Goal: Ask a question

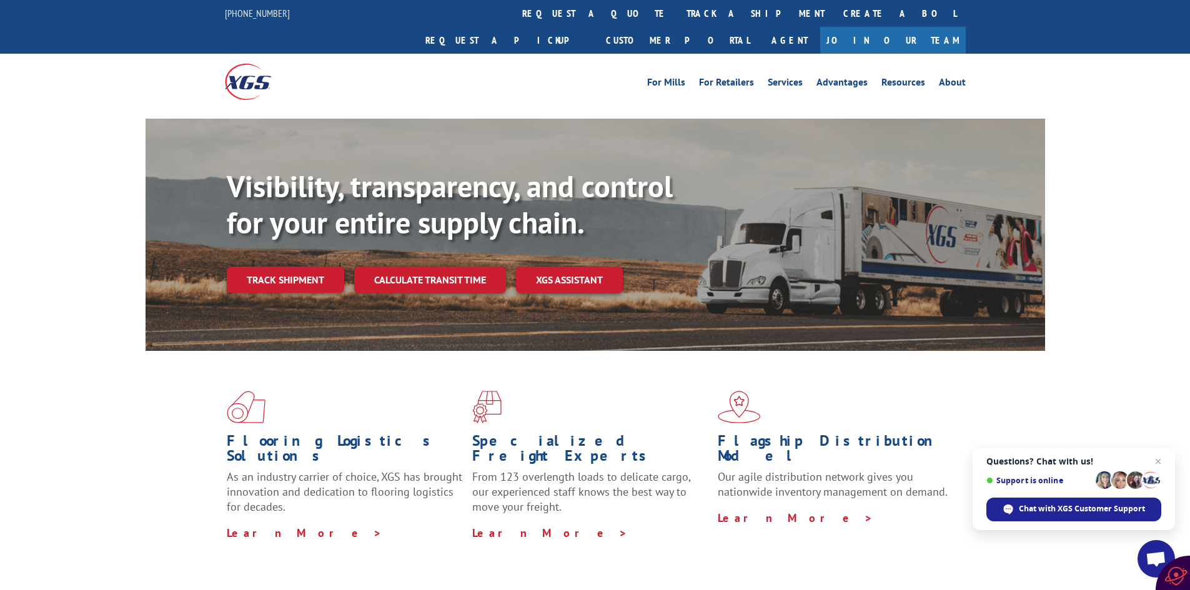
click at [1158, 557] on span "Open chat" at bounding box center [1156, 560] width 21 height 17
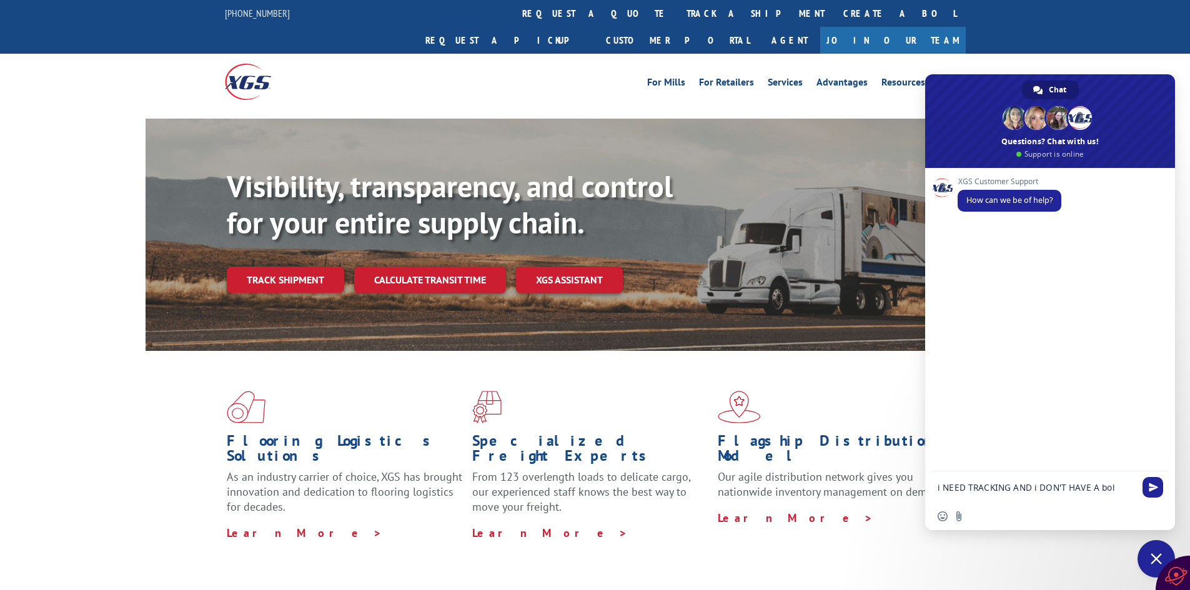
type textarea "i NEED TRACKING AND i DON'T HAVE A bol."
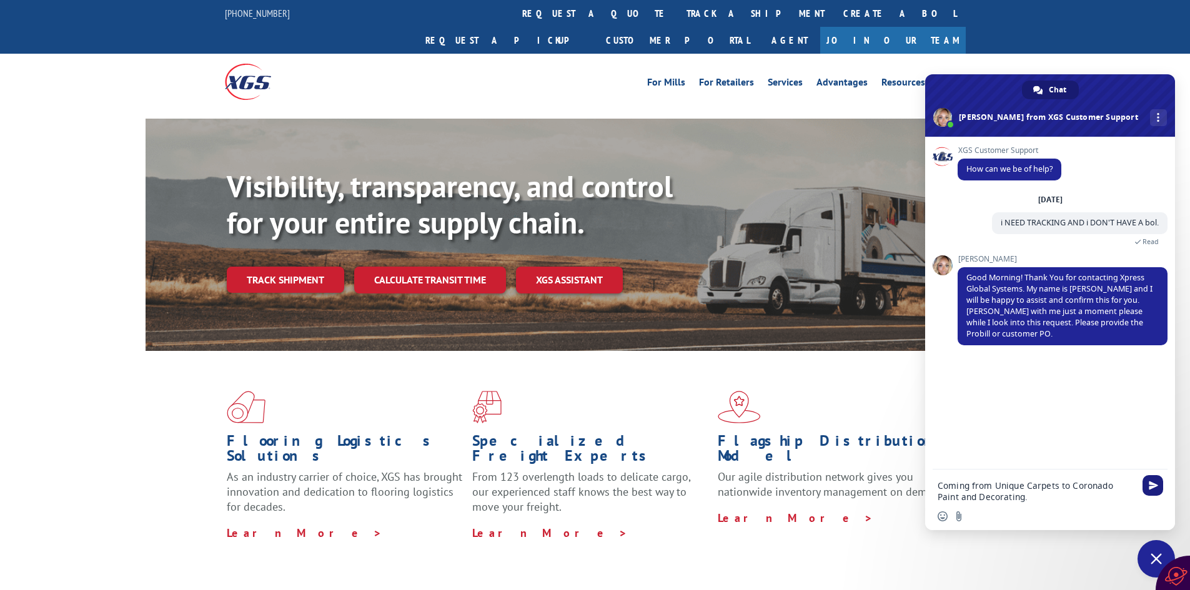
type textarea "Coming from Unique Carpets to Coronado Paint and Decorating."
click at [1150, 484] on span "Send" at bounding box center [1153, 485] width 9 height 9
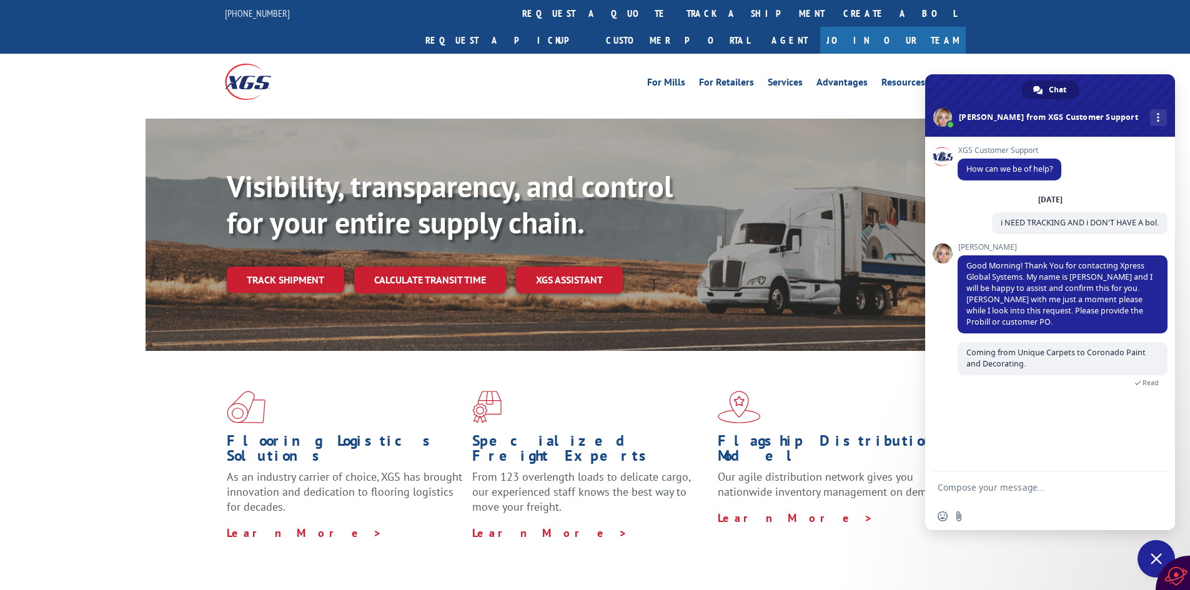
click at [976, 485] on textarea "Compose your message..." at bounding box center [1036, 487] width 197 height 11
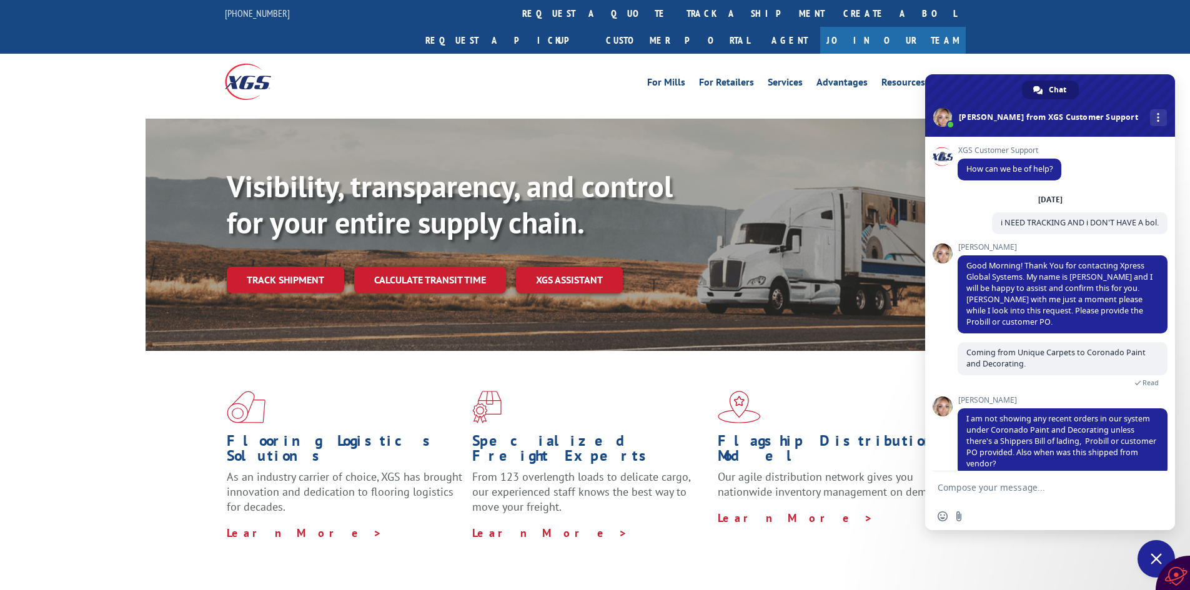
scroll to position [18, 0]
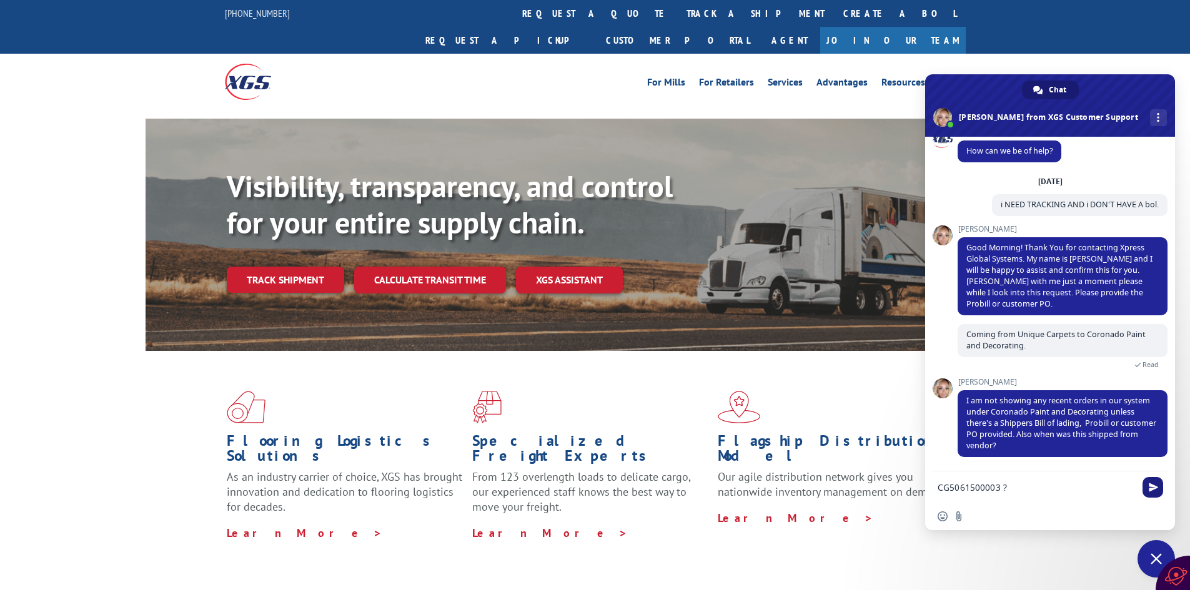
type textarea "CG5061500003 ?"
click at [1148, 482] on span "Send" at bounding box center [1153, 487] width 21 height 21
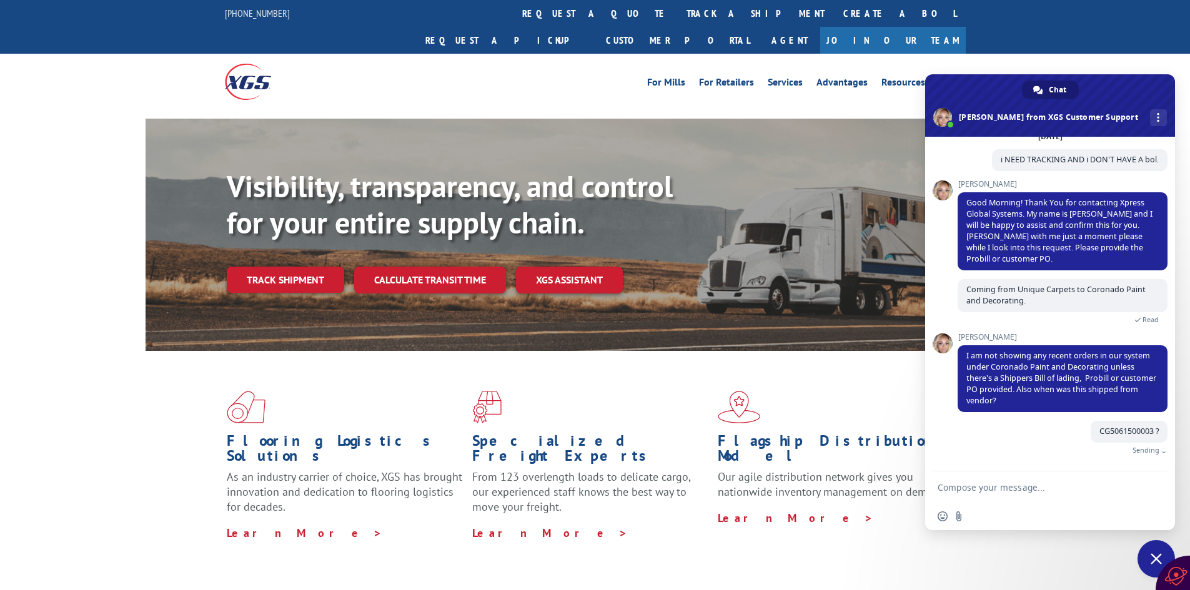
scroll to position [49, 0]
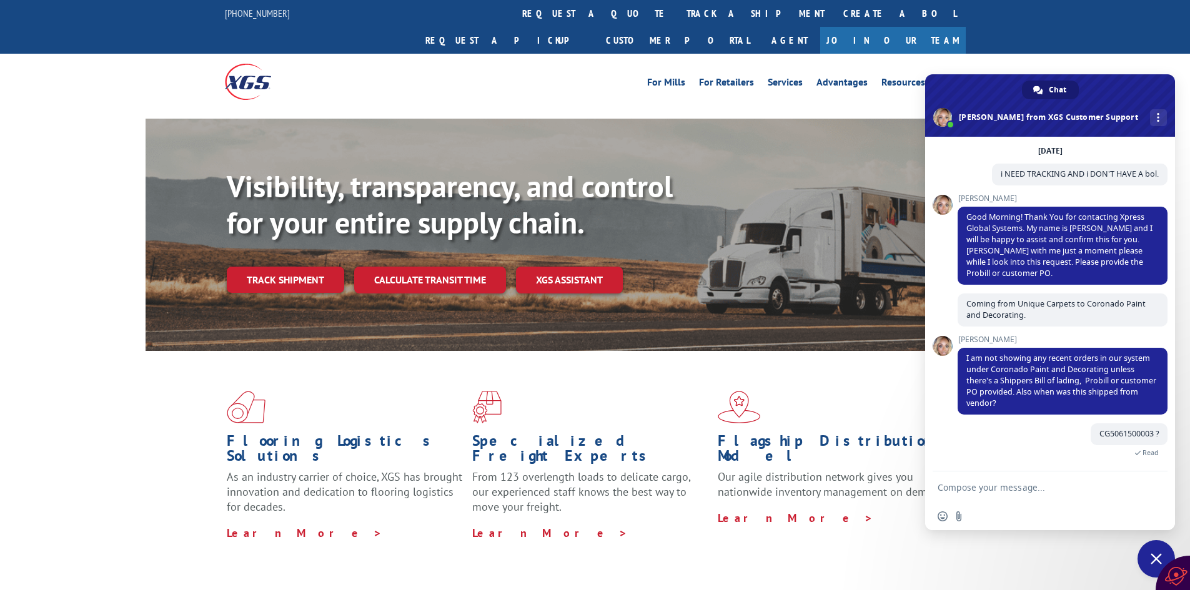
click at [982, 484] on textarea "Compose your message..." at bounding box center [1036, 487] width 197 height 11
type textarea "Or reference #407267"
drag, startPoint x: 1152, startPoint y: 486, endPoint x: 1157, endPoint y: 471, distance: 15.8
click at [1152, 484] on span "Send" at bounding box center [1153, 487] width 9 height 9
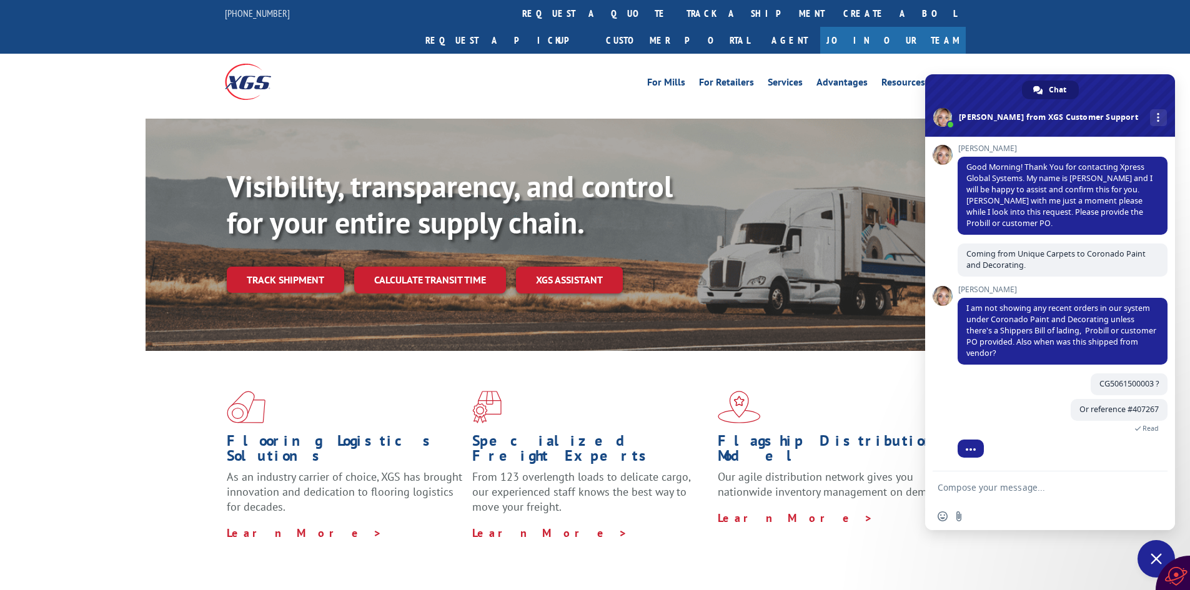
scroll to position [151, 0]
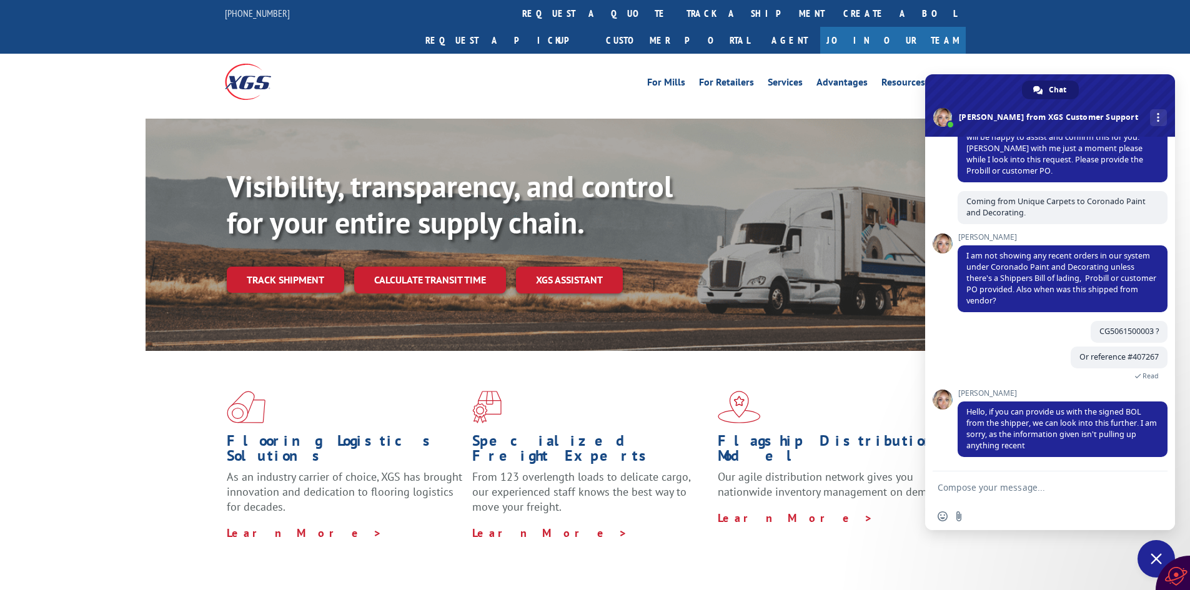
click at [958, 486] on textarea "Compose your message..." at bounding box center [1036, 487] width 197 height 11
type textarea "I'm trying"
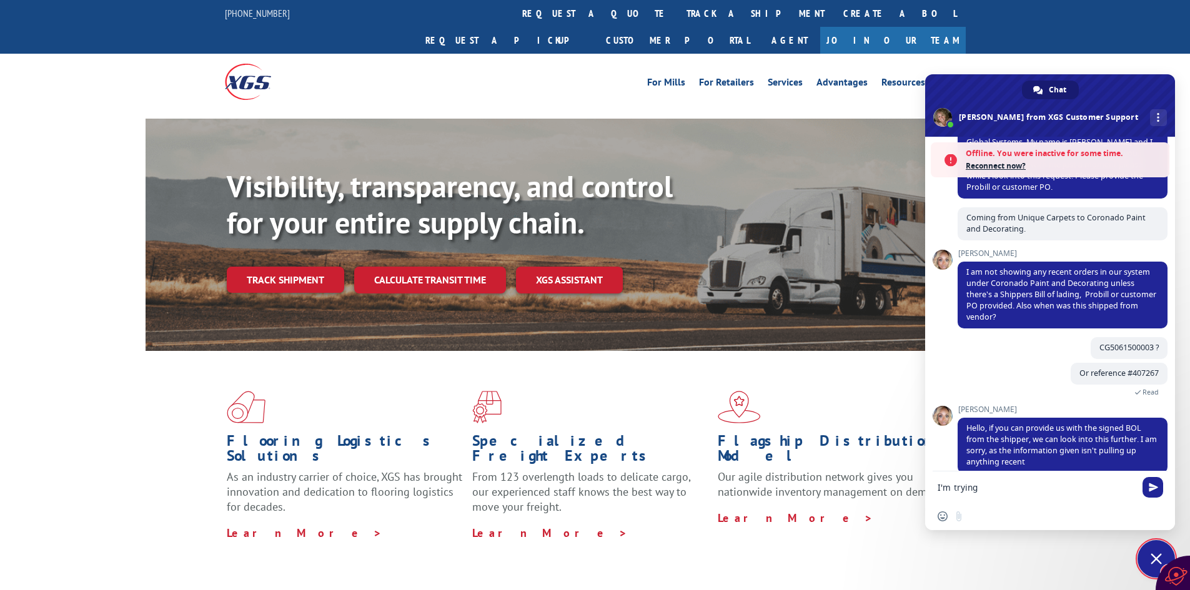
scroll to position [254, 0]
